Goal: Find specific page/section: Find specific page/section

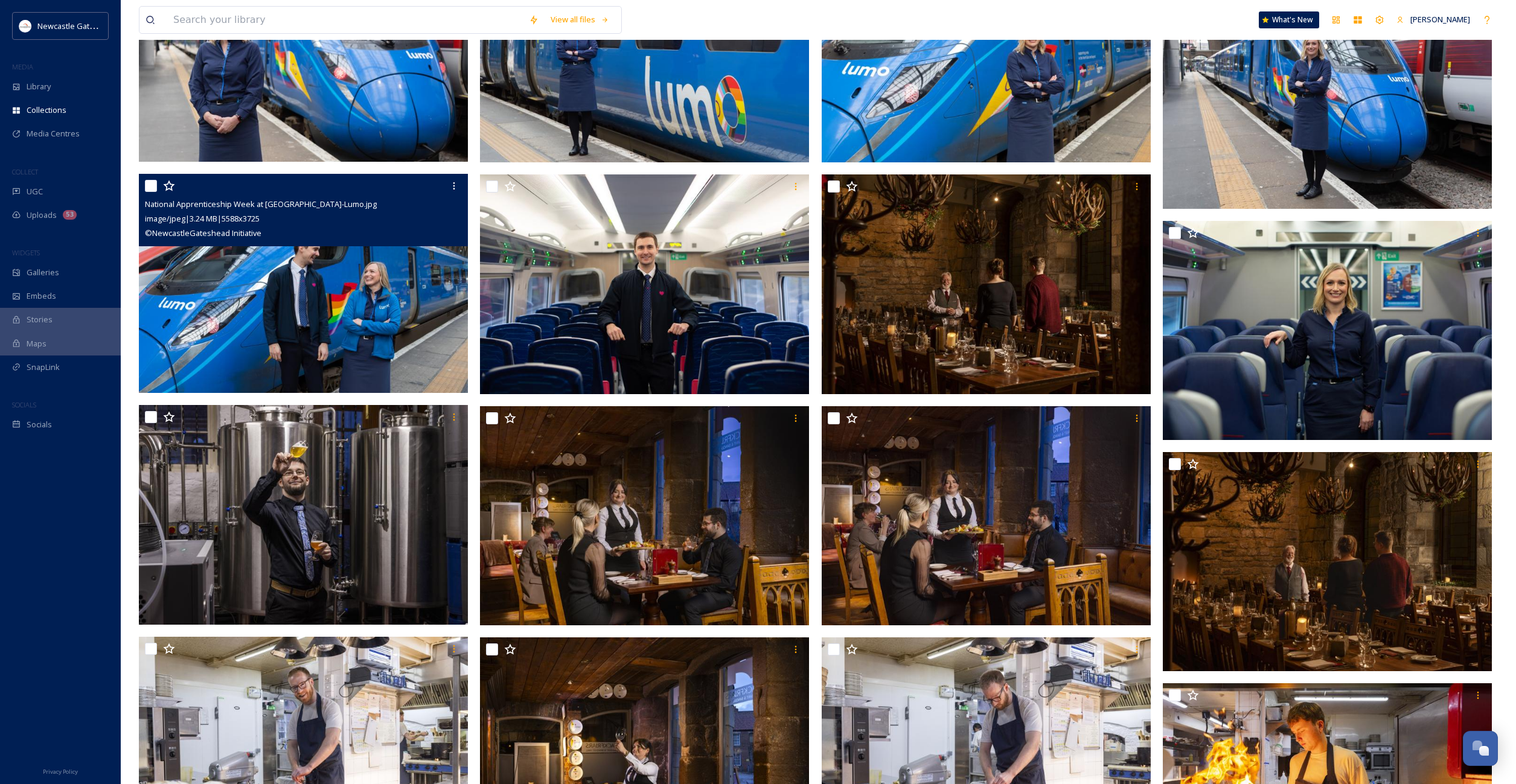
scroll to position [4329, 0]
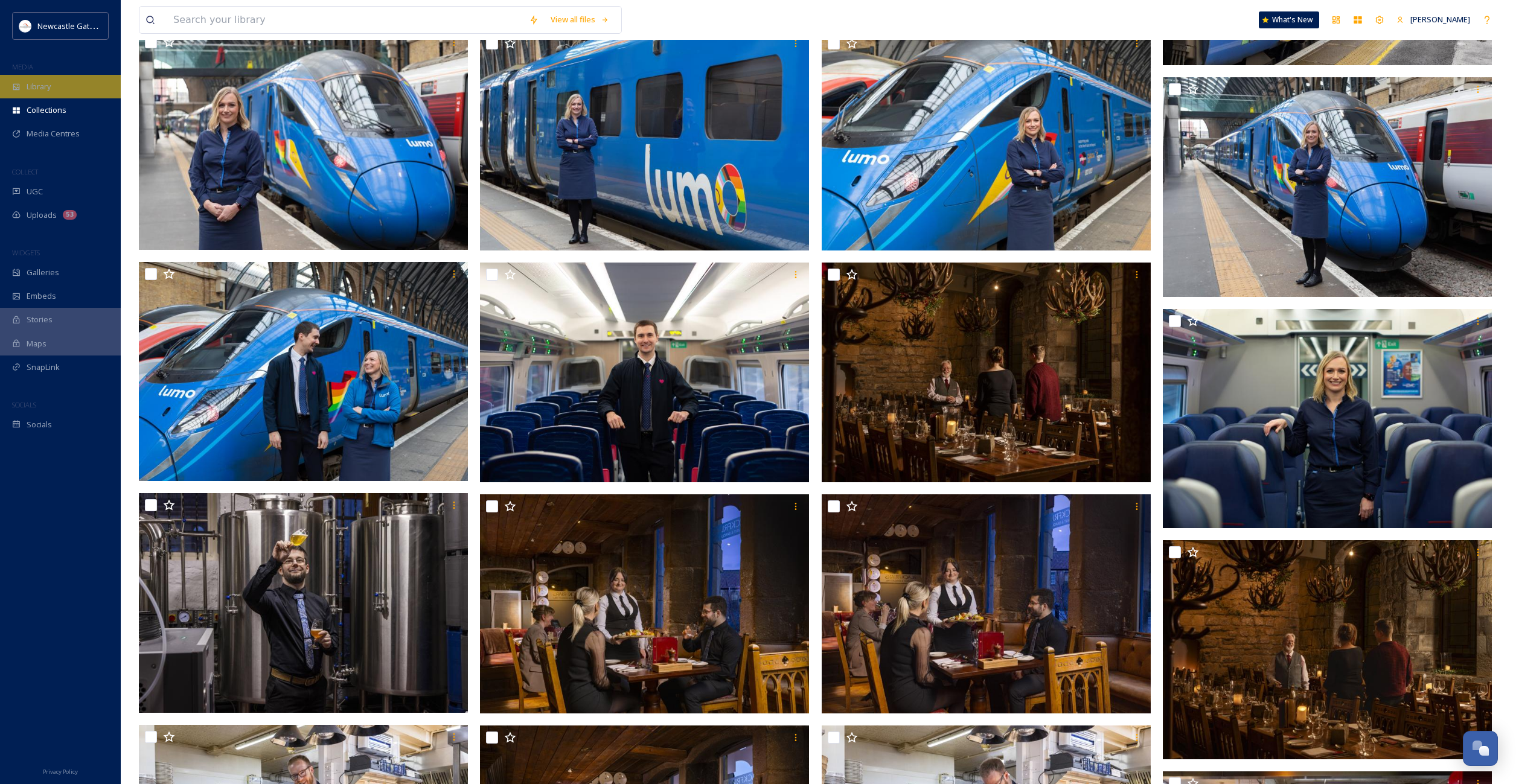
click at [35, 94] on div "Library" at bounding box center [60, 86] width 121 height 23
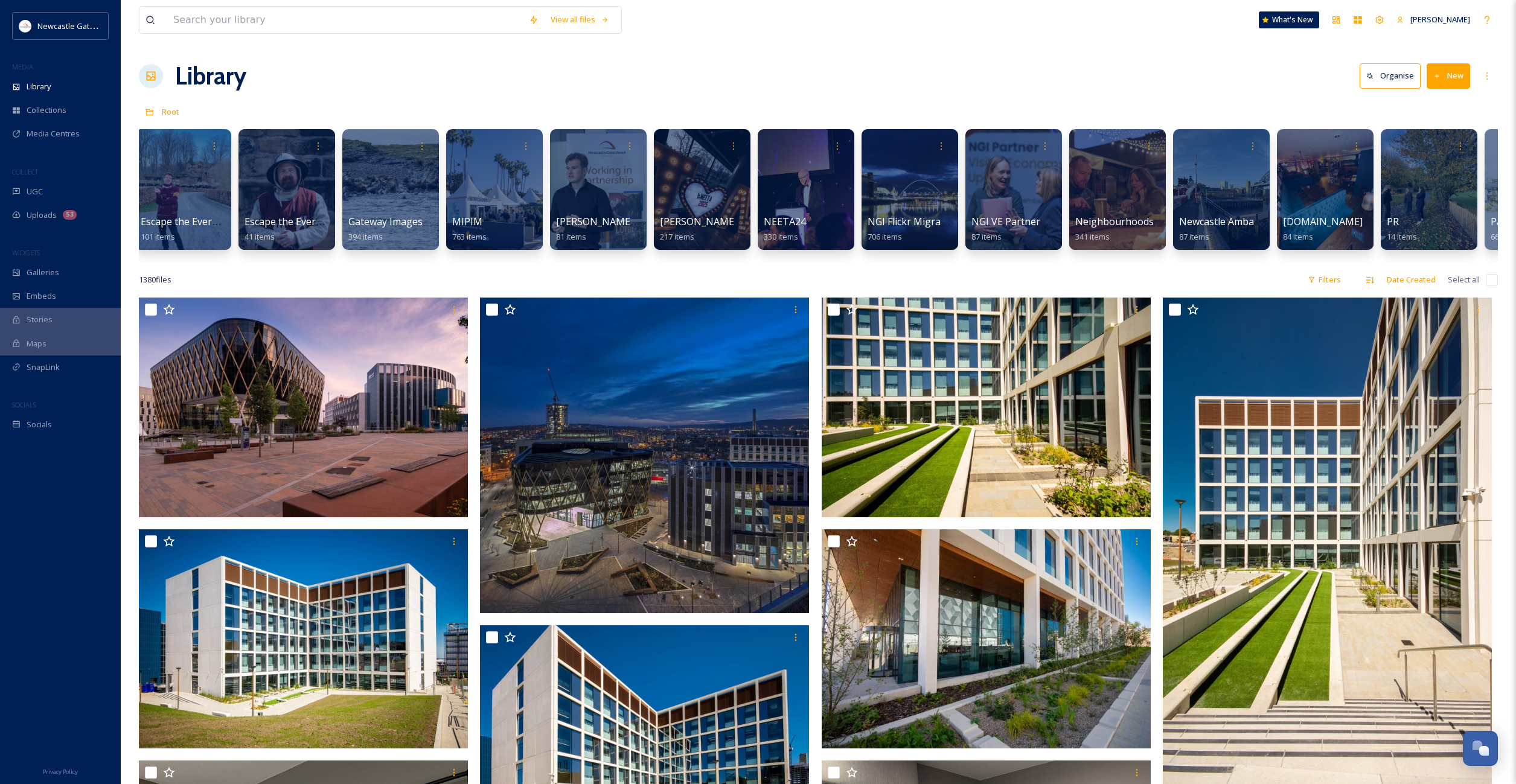
scroll to position [0, 772]
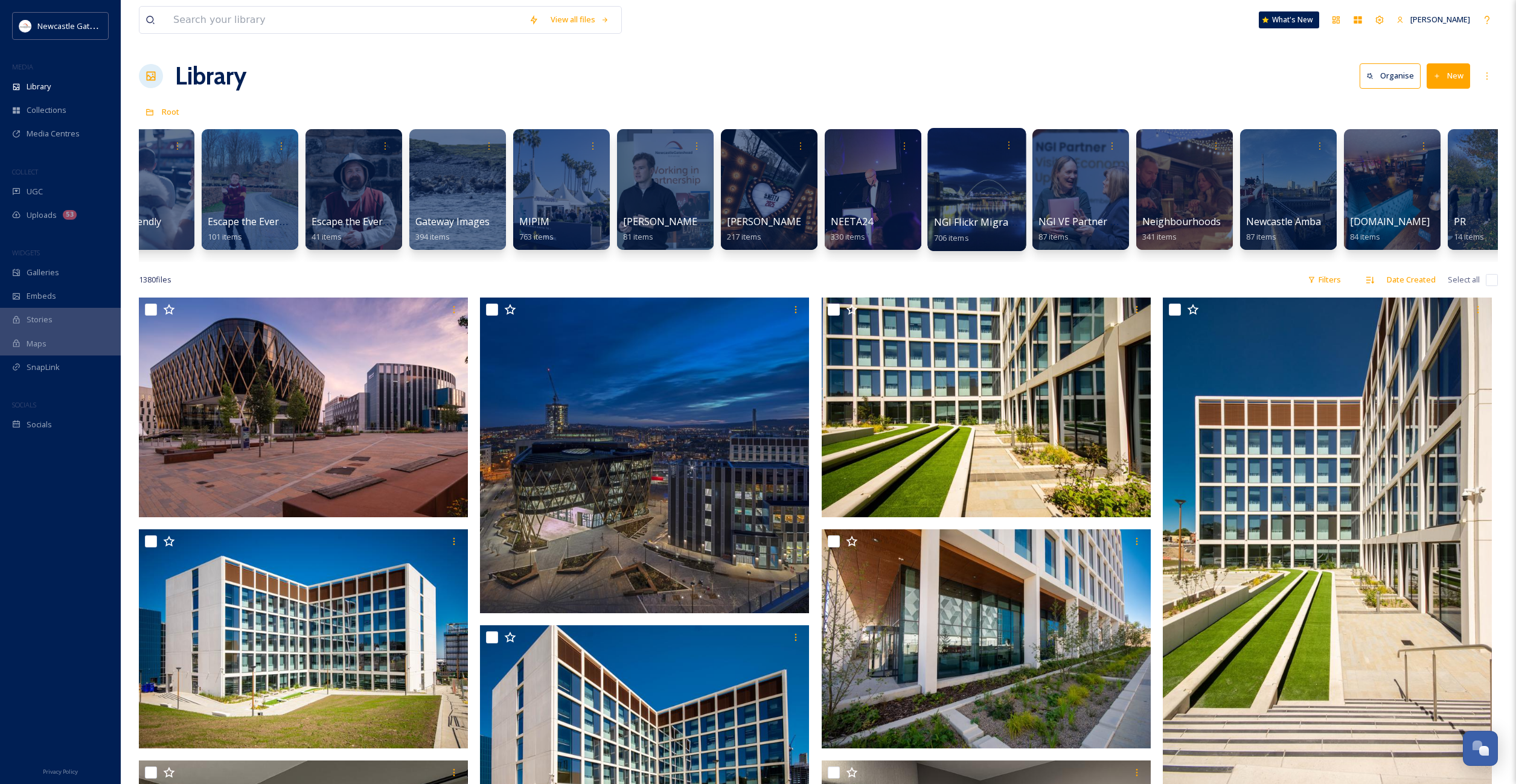
click at [950, 190] on div at bounding box center [976, 190] width 98 height 123
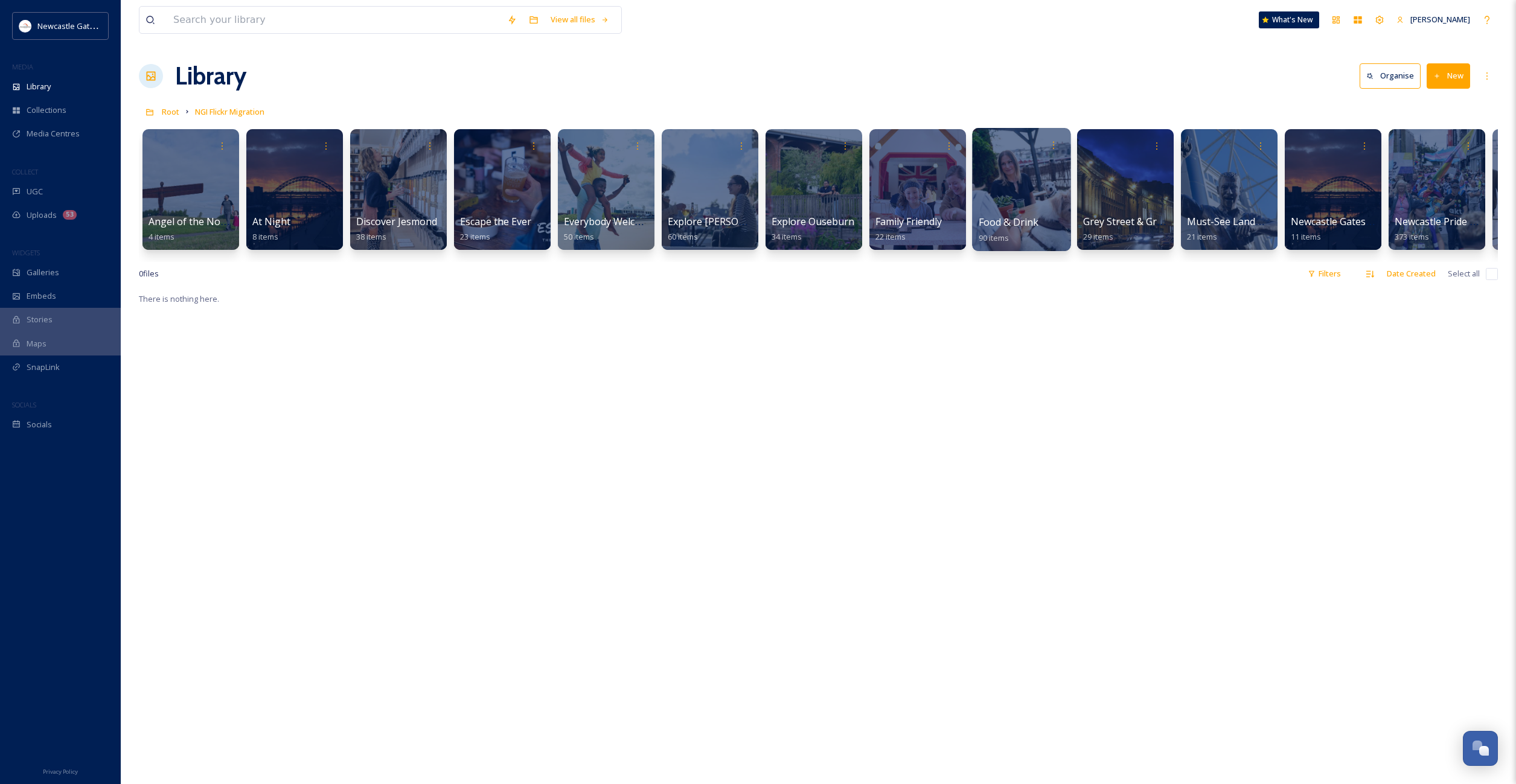
click at [1010, 212] on div at bounding box center [1020, 190] width 98 height 123
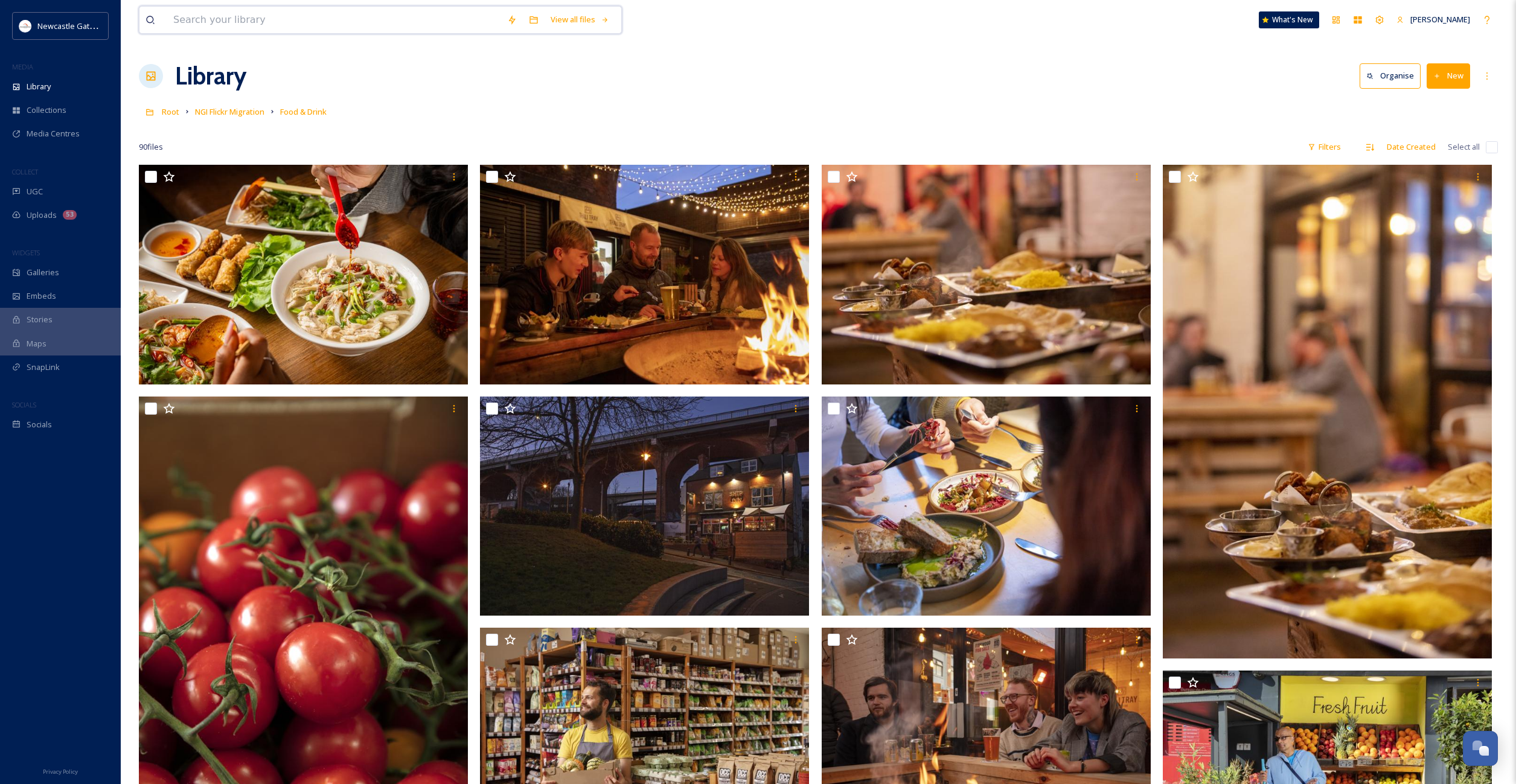
click at [312, 18] on input at bounding box center [334, 20] width 334 height 27
type input "fenwicks"
type input "fenwick"
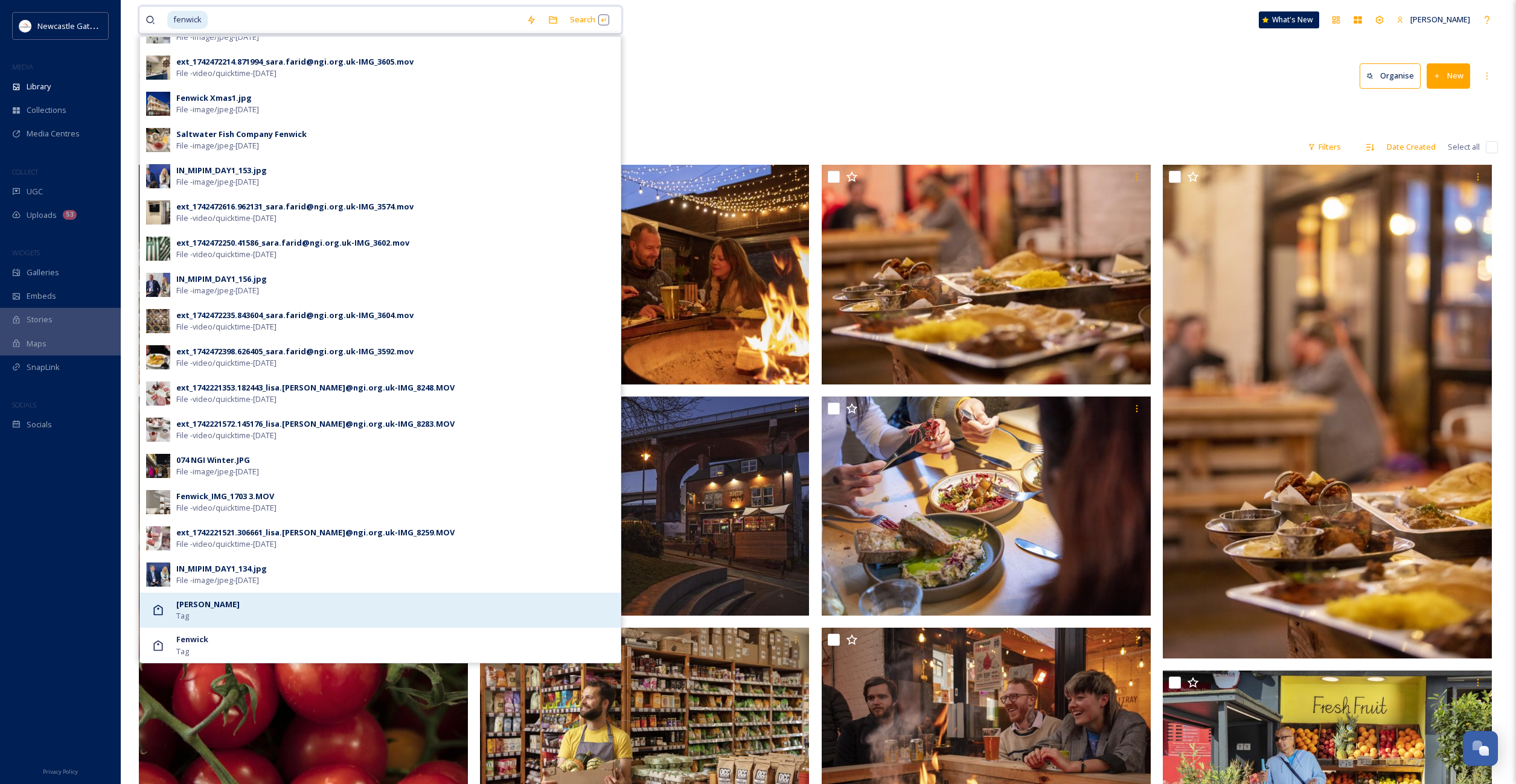
scroll to position [203, 0]
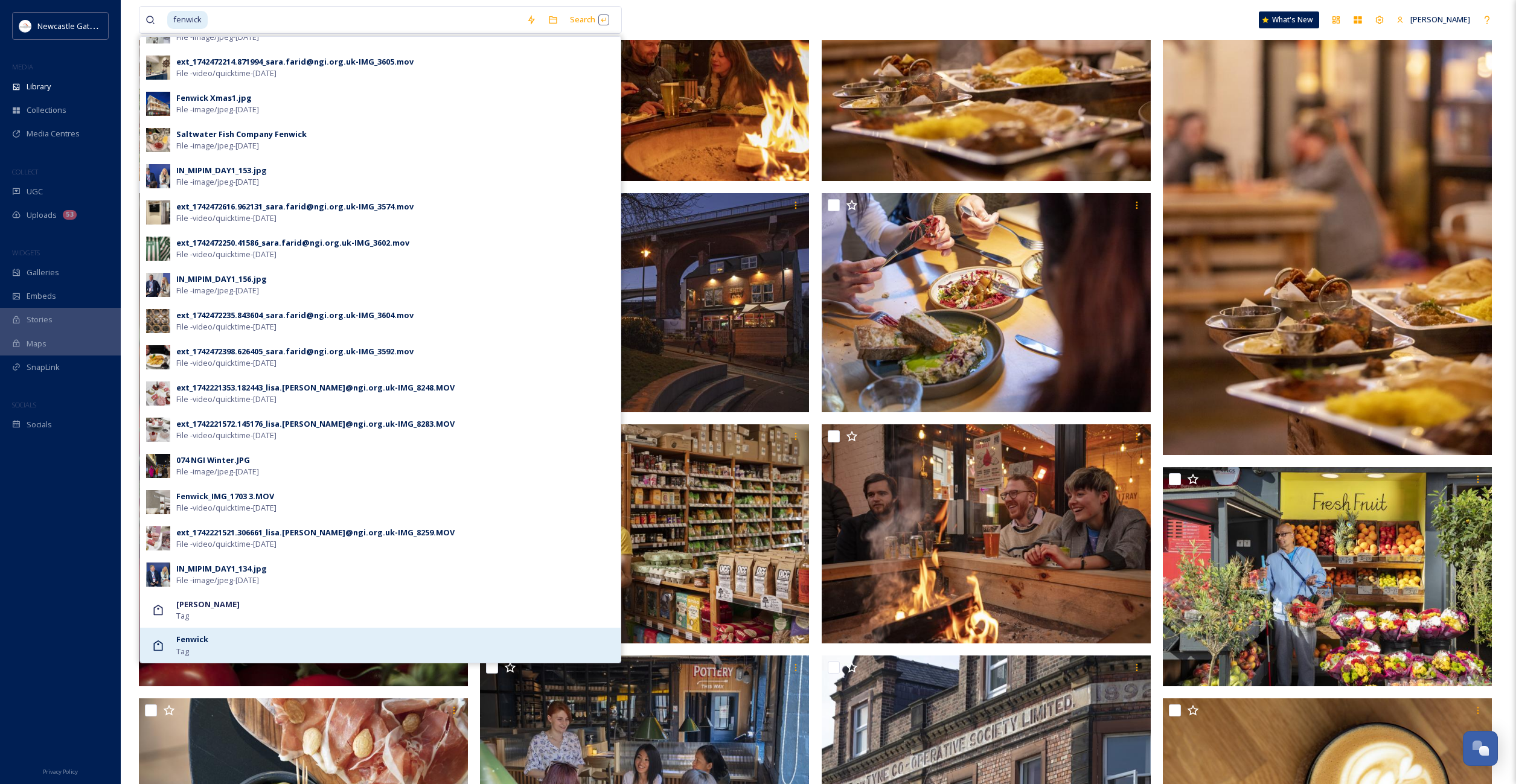
click at [218, 641] on div "Fenwick Tag" at bounding box center [395, 645] width 438 height 23
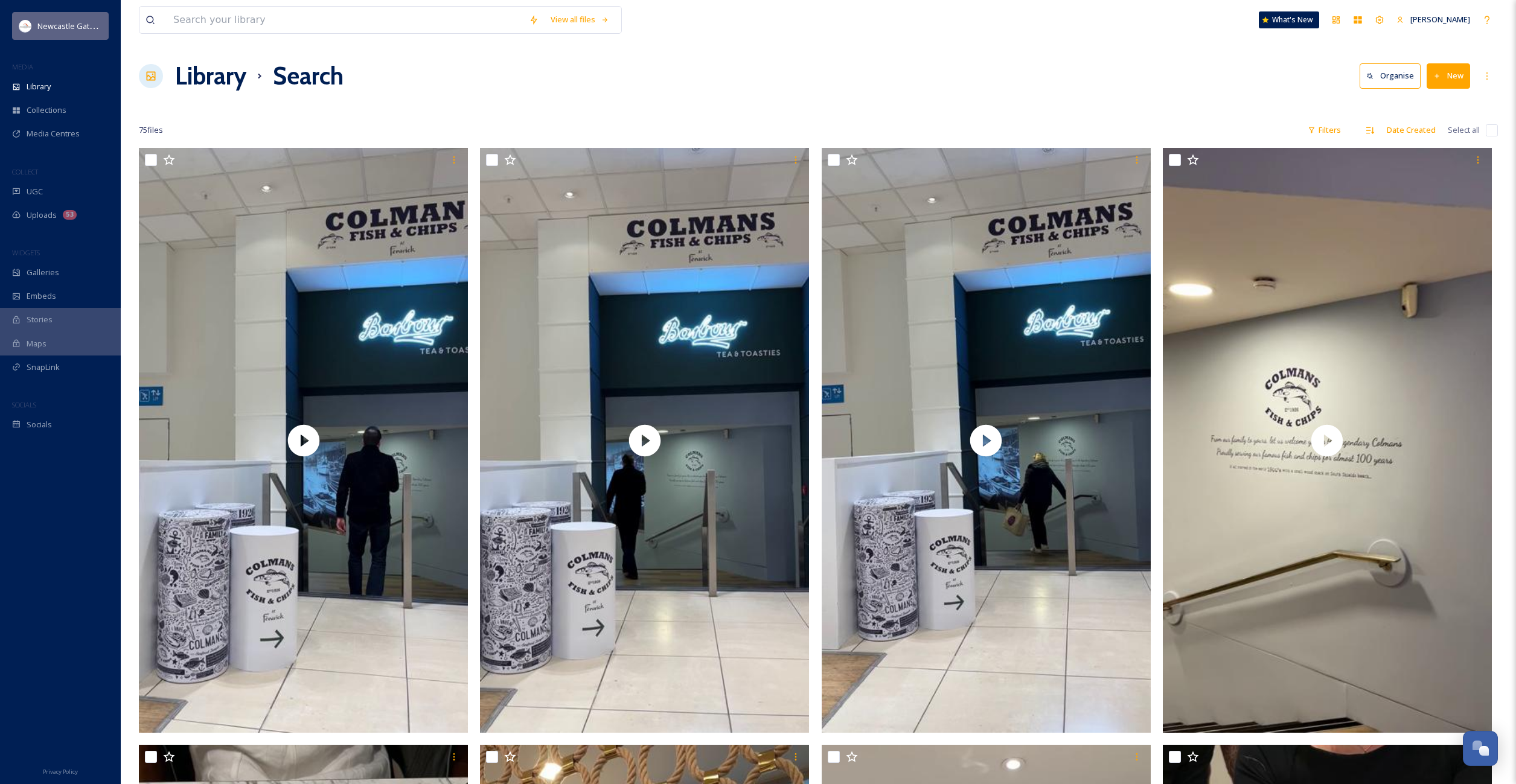
click at [50, 28] on span "Newcastle Gateshead Initiative" at bounding box center [93, 26] width 111 height 12
